Goal: Task Accomplishment & Management: Manage account settings

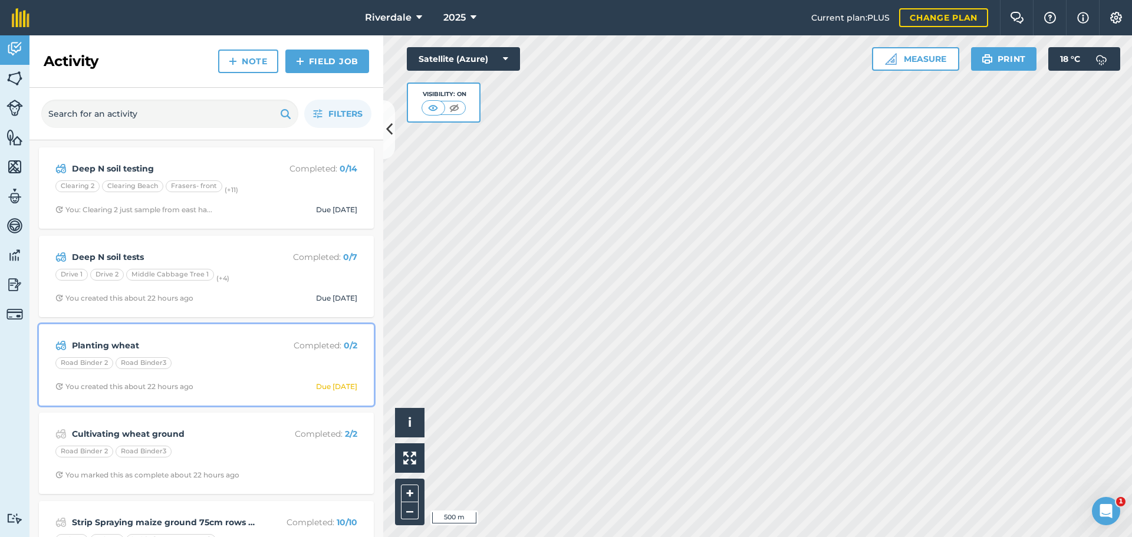
click at [148, 343] on strong "Planting wheat" at bounding box center [165, 345] width 187 height 13
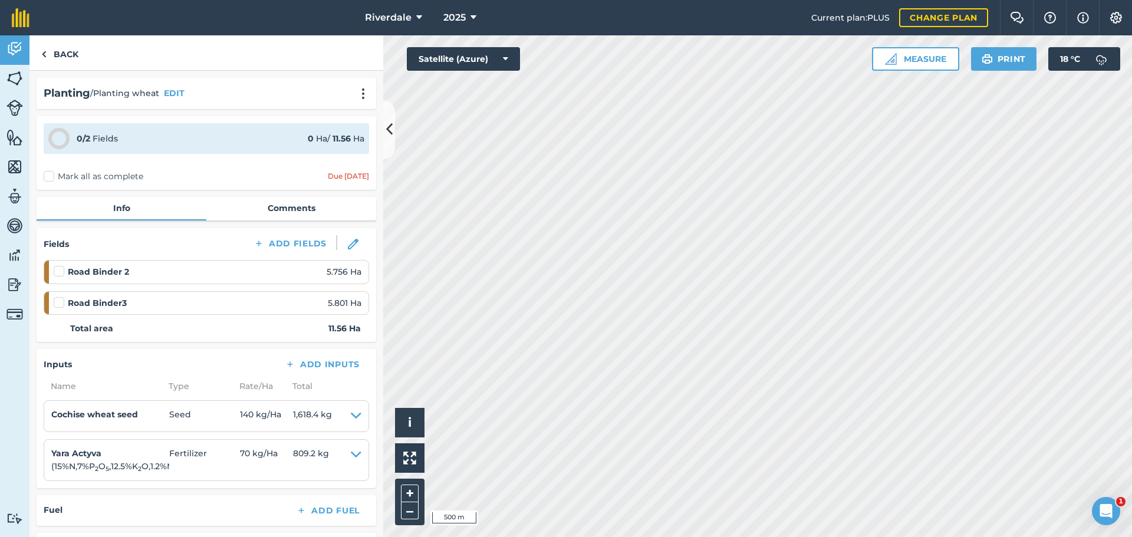
click at [61, 265] on label at bounding box center [61, 265] width 14 height 0
click at [61, 271] on input "checkbox" at bounding box center [58, 269] width 8 height 8
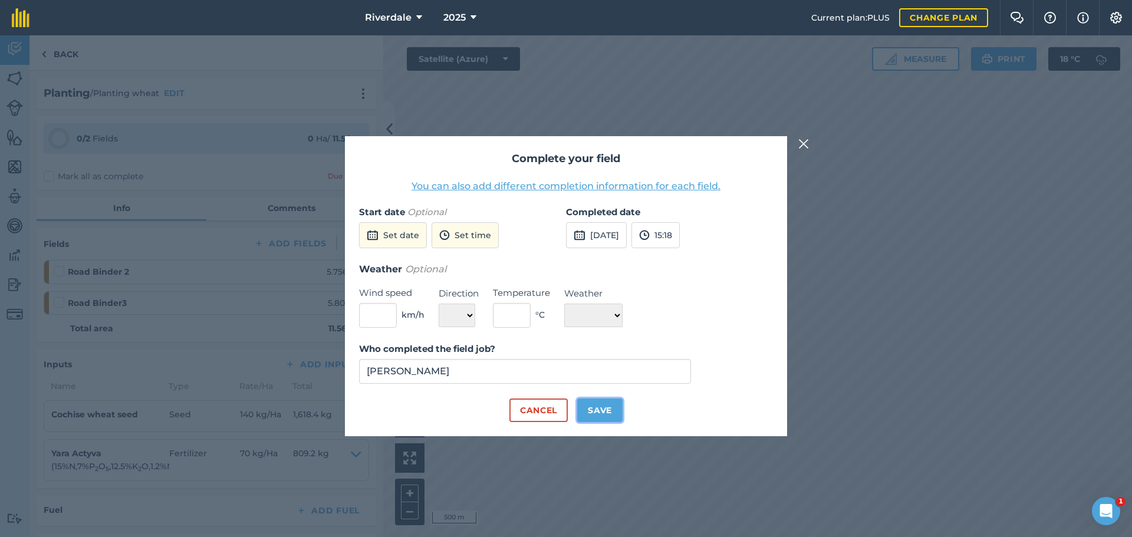
click at [596, 408] on button "Save" at bounding box center [599, 410] width 45 height 24
checkbox input "true"
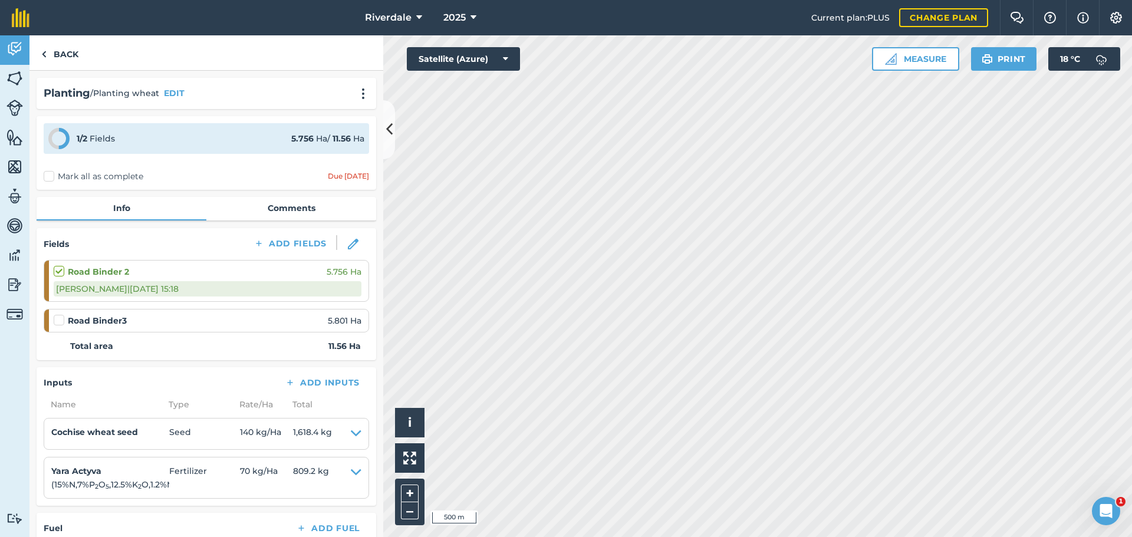
click at [58, 314] on label at bounding box center [61, 314] width 14 height 0
click at [58, 319] on input "checkbox" at bounding box center [58, 318] width 8 height 8
checkbox input "false"
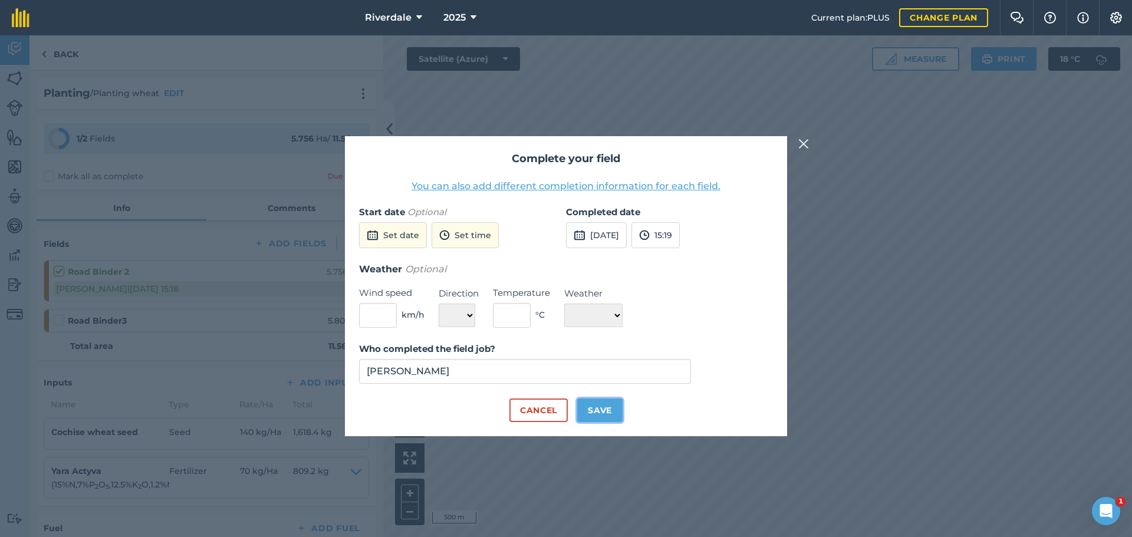
click at [603, 407] on button "Save" at bounding box center [599, 410] width 45 height 24
checkbox input "true"
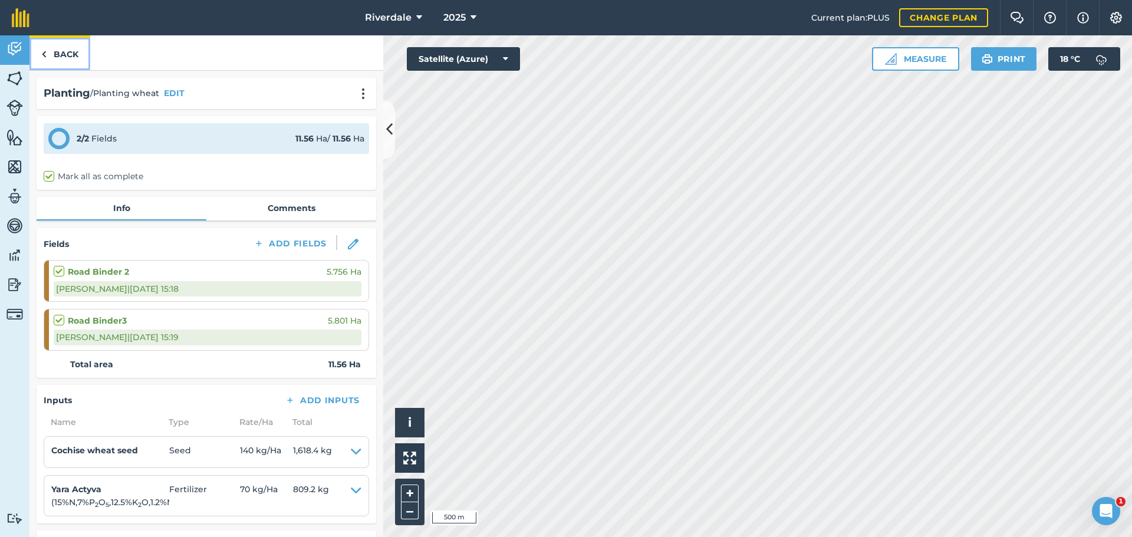
click at [60, 50] on link "Back" at bounding box center [59, 52] width 61 height 35
